Goal: Transaction & Acquisition: Purchase product/service

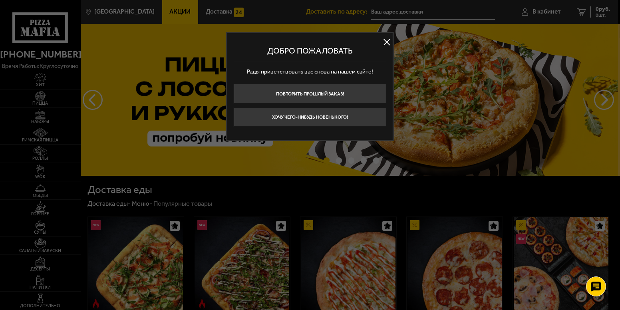
click at [389, 44] on button at bounding box center [387, 42] width 12 height 12
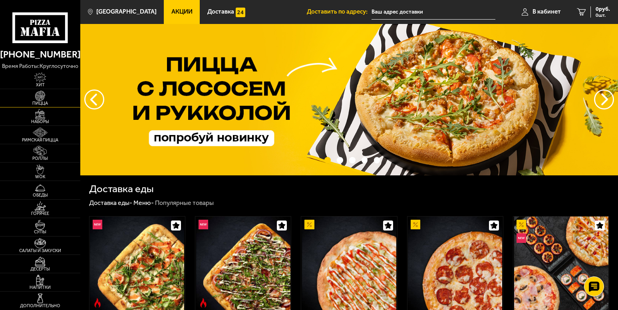
click at [44, 98] on img at bounding box center [40, 96] width 25 height 10
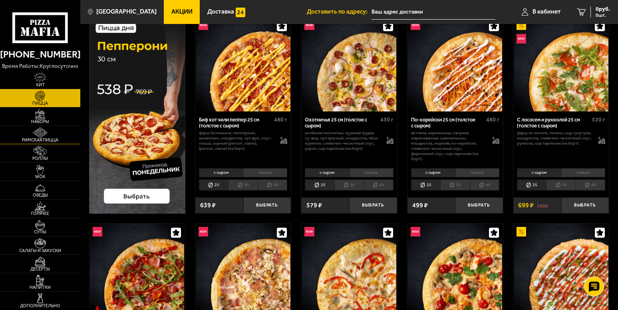
scroll to position [40, 0]
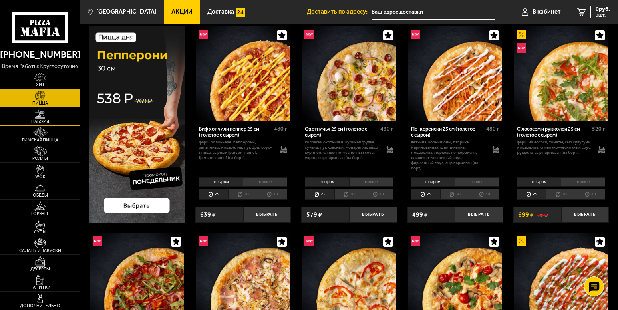
click at [54, 121] on span "Наборы" at bounding box center [40, 121] width 80 height 4
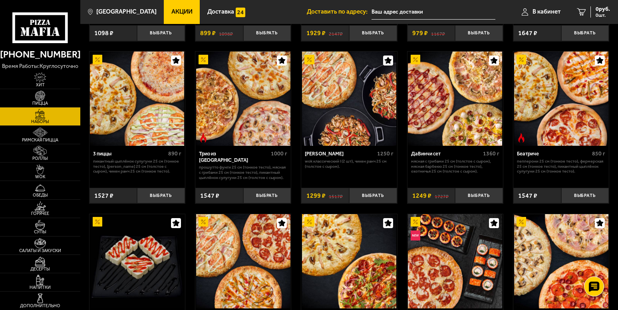
scroll to position [120, 0]
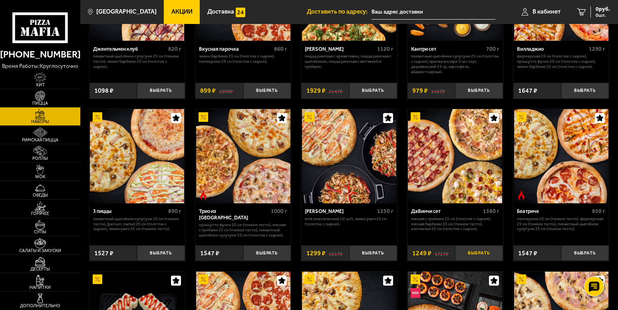
click at [475, 255] on button "Выбрать" at bounding box center [479, 253] width 48 height 16
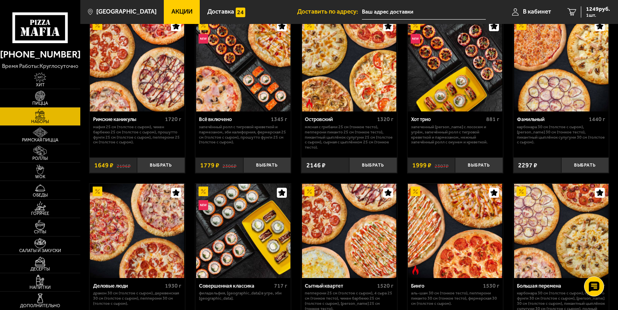
scroll to position [535, 0]
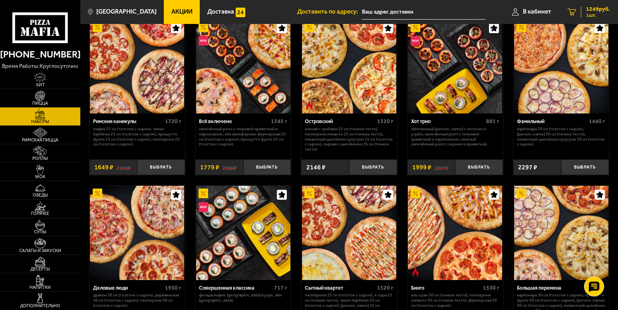
click at [595, 13] on span "1 шт." at bounding box center [598, 15] width 24 height 5
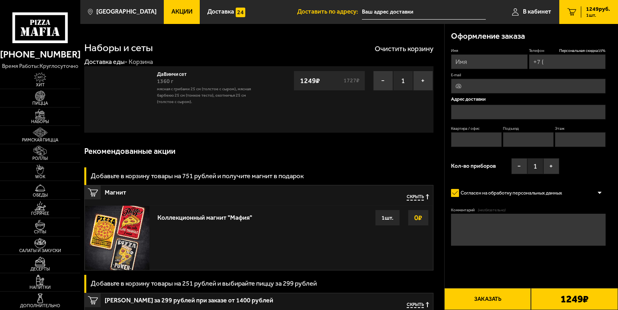
type input "[PHONE_NUMBER]"
type input "[STREET_ADDRESS]"
type input "856"
type input "5"
type input "6"
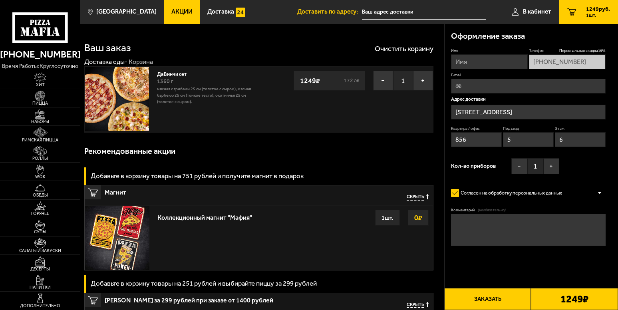
type input "[STREET_ADDRESS]"
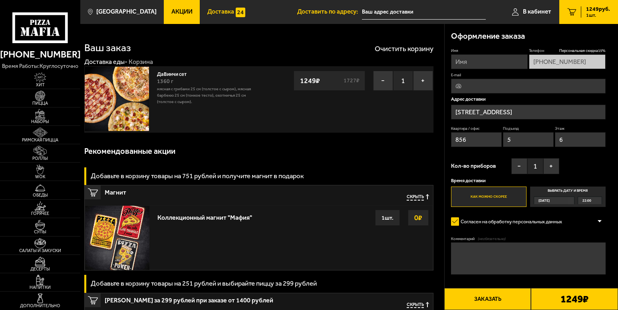
drag, startPoint x: 47, startPoint y: 122, endPoint x: 233, endPoint y: 14, distance: 215.0
click at [48, 122] on span "Наборы" at bounding box center [40, 121] width 80 height 4
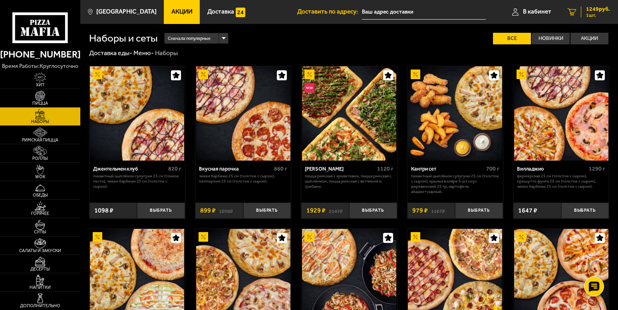
click at [595, 14] on span "1 шт." at bounding box center [598, 15] width 24 height 5
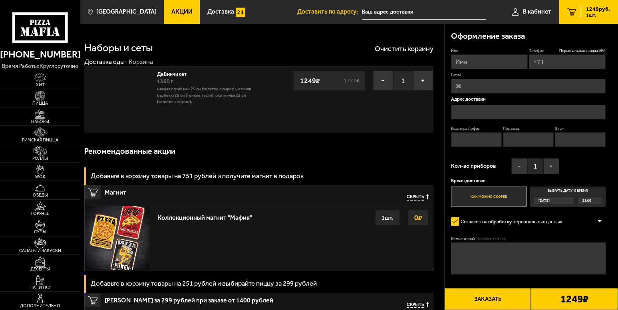
type input "[PHONE_NUMBER]"
type input "[STREET_ADDRESS]"
type input "856"
type input "5"
type input "6"
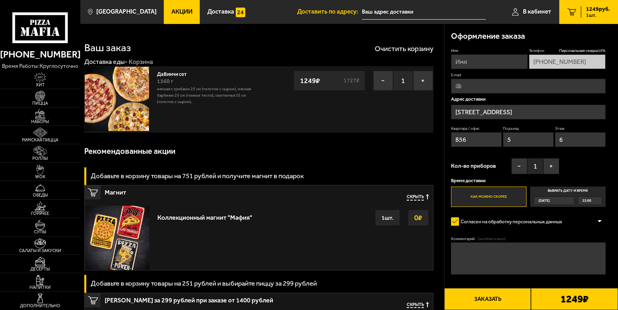
type input "[STREET_ADDRESS]"
click at [478, 62] on input "Имя" at bounding box center [489, 61] width 77 height 15
type input "[PERSON_NAME]"
click at [492, 197] on label "Как можно скорее" at bounding box center [489, 197] width 76 height 21
click at [0, 0] on input "Как можно скорее" at bounding box center [0, 0] width 0 height 0
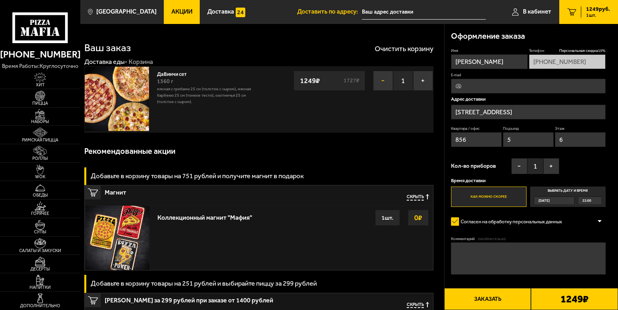
click at [384, 78] on button "−" at bounding box center [383, 81] width 20 height 20
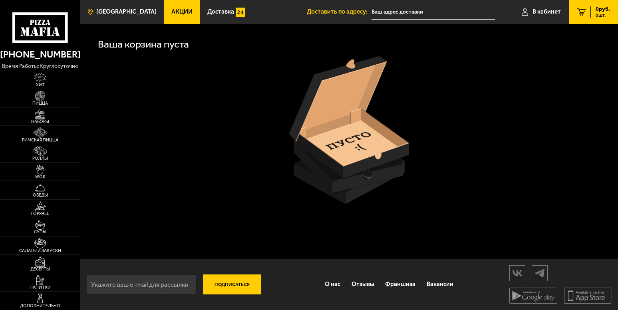
click at [46, 119] on span "Наборы" at bounding box center [40, 121] width 80 height 4
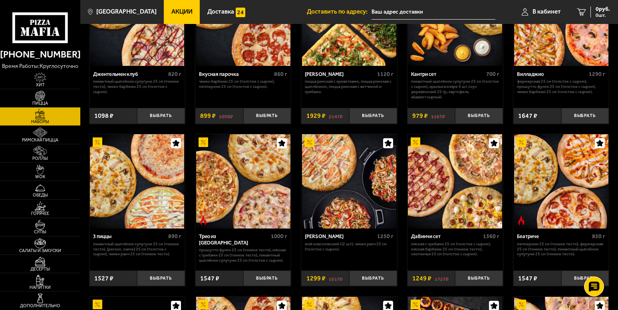
scroll to position [120, 0]
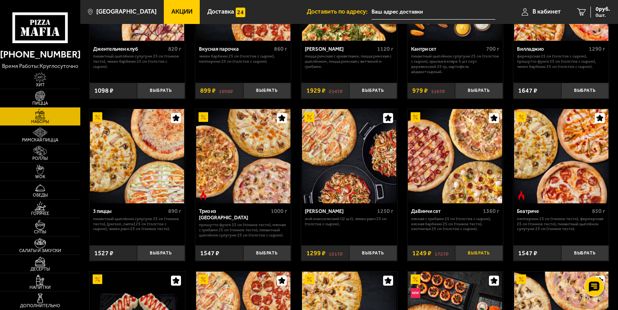
click at [477, 255] on button "Выбрать" at bounding box center [479, 253] width 48 height 16
click at [593, 14] on span "1 шт." at bounding box center [598, 15] width 24 height 5
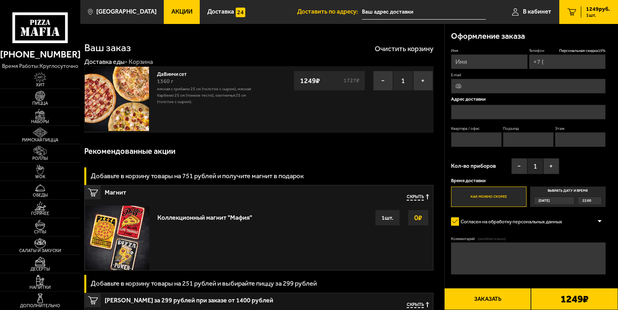
type input "[PHONE_NUMBER]"
type input "[STREET_ADDRESS]"
type input "856"
type input "5"
type input "6"
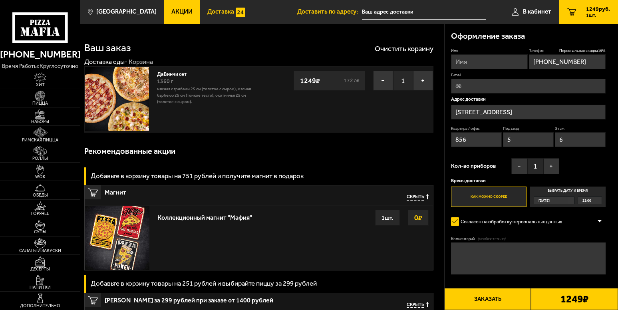
type input "[STREET_ADDRESS]"
click at [103, 101] on img at bounding box center [117, 99] width 64 height 64
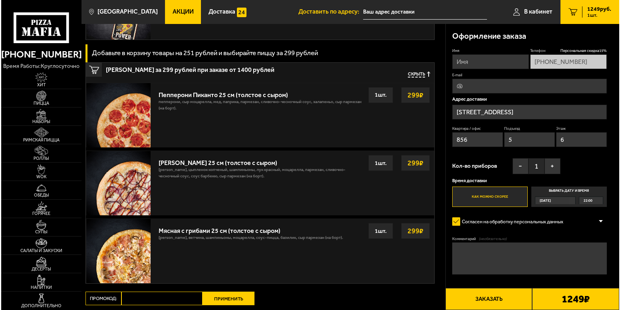
scroll to position [188, 0]
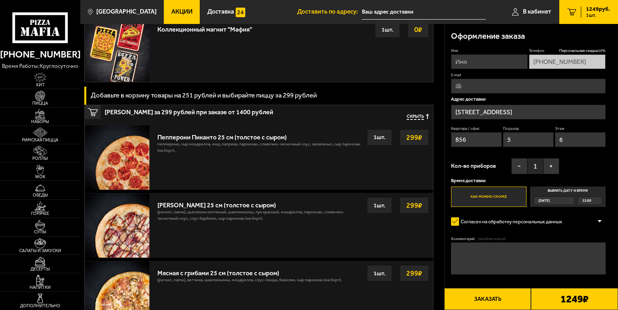
click at [489, 62] on input "Имя" at bounding box center [489, 61] width 77 height 15
type input "[PERSON_NAME]"
click at [501, 199] on label "Как можно скорее" at bounding box center [489, 197] width 76 height 21
click at [0, 0] on input "Как можно скорее" at bounding box center [0, 0] width 0 height 0
click at [492, 294] on button "Заказать" at bounding box center [487, 299] width 87 height 22
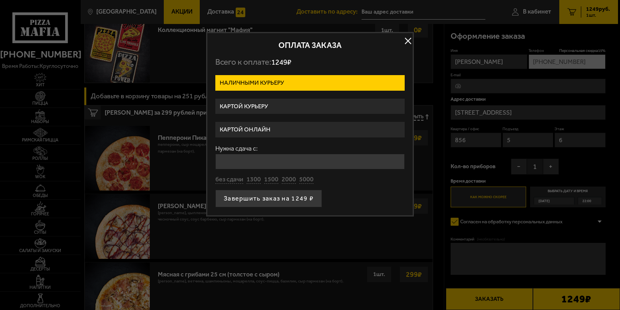
click at [277, 106] on label "Картой курьеру" at bounding box center [309, 107] width 189 height 16
click at [0, 0] on input "Картой курьеру" at bounding box center [0, 0] width 0 height 0
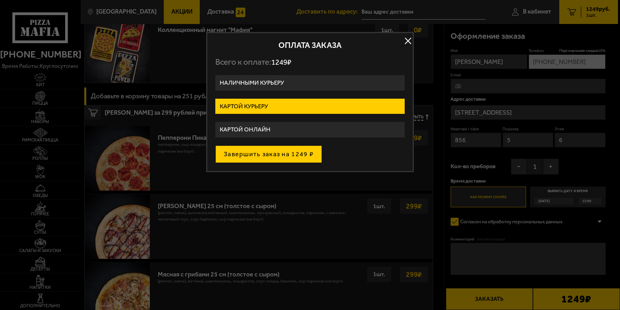
click at [301, 151] on button "Завершить заказ на 1249 ₽" at bounding box center [268, 154] width 107 height 18
